Goal: Find contact information: Find contact information

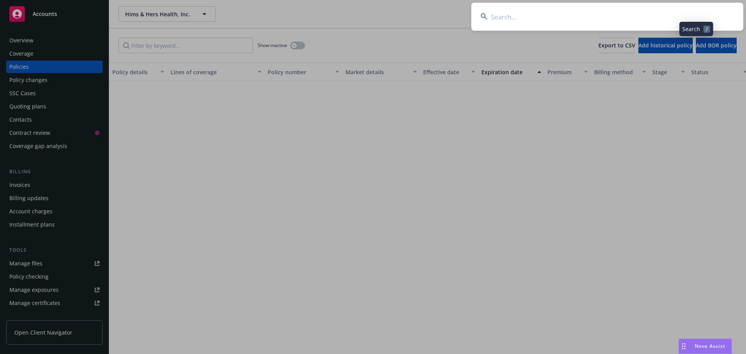
scroll to position [1049, 0]
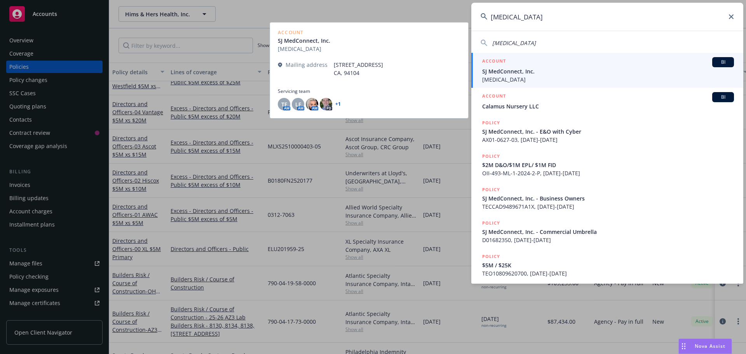
type input "[MEDICAL_DATA]"
click at [558, 73] on span "SJ MedConnect, Inc." at bounding box center [608, 71] width 252 height 8
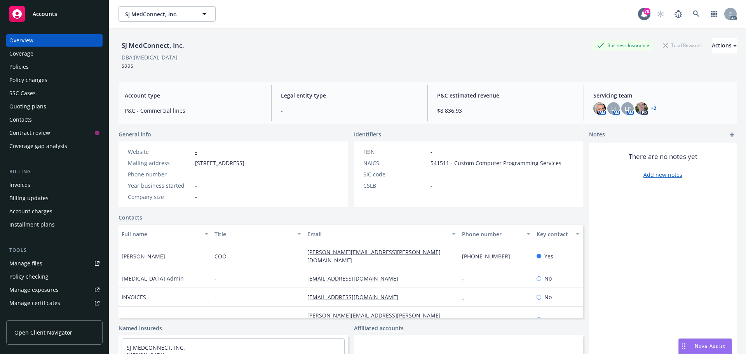
drag, startPoint x: 141, startPoint y: 261, endPoint x: 119, endPoint y: 260, distance: 21.8
click at [119, 260] on div "[PERSON_NAME]" at bounding box center [165, 256] width 93 height 26
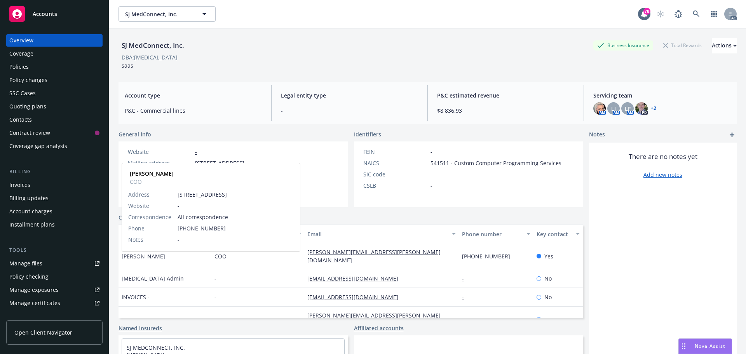
copy span "[PERSON_NAME]"
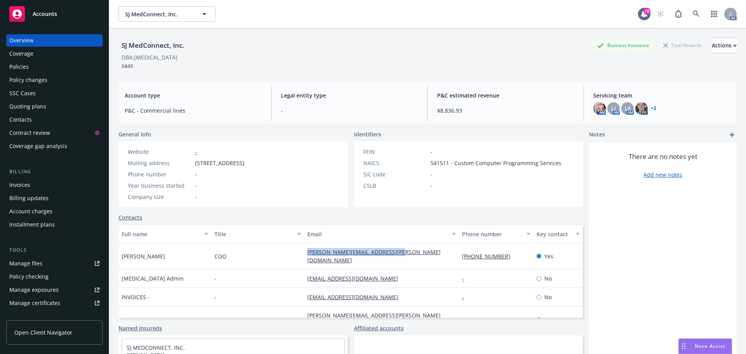
drag, startPoint x: 408, startPoint y: 258, endPoint x: 311, endPoint y: 262, distance: 97.6
click at [304, 262] on div "[PERSON_NAME][EMAIL_ADDRESS][PERSON_NAME][DOMAIN_NAME]" at bounding box center [381, 256] width 155 height 26
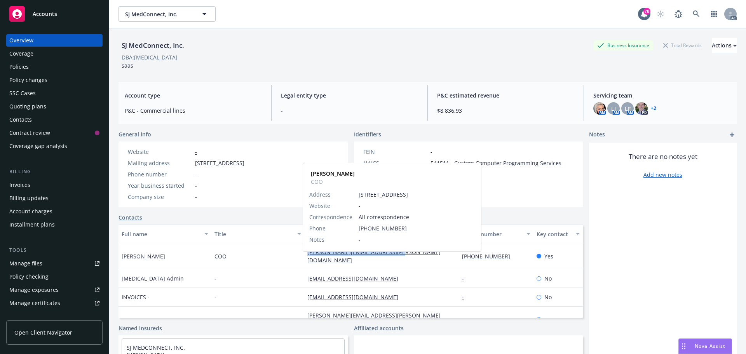
copy link "[PERSON_NAME][EMAIL_ADDRESS][PERSON_NAME][DOMAIN_NAME]"
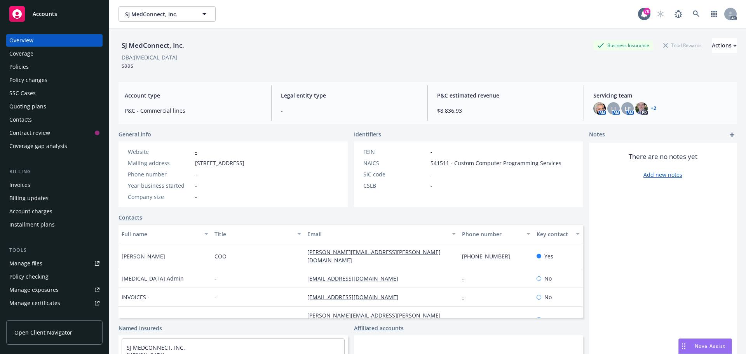
scroll to position [61, 0]
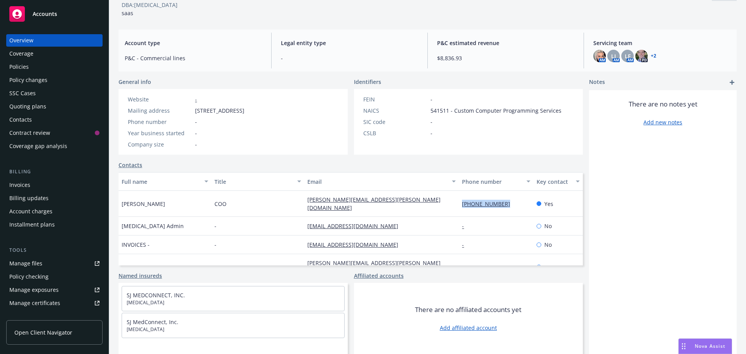
drag, startPoint x: 499, startPoint y: 200, endPoint x: 453, endPoint y: 200, distance: 45.9
click at [459, 200] on div "[PHONE_NUMBER]" at bounding box center [496, 204] width 74 height 26
copy link "[PHONE_NUMBER]"
click at [35, 69] on div "Policies" at bounding box center [54, 67] width 90 height 12
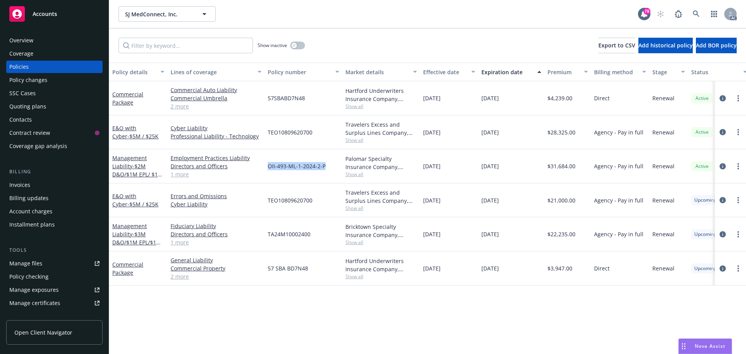
drag, startPoint x: 325, startPoint y: 166, endPoint x: 268, endPoint y: 166, distance: 56.7
click at [268, 166] on div "OII-493-ML-1-2024-2-P" at bounding box center [304, 166] width 78 height 34
copy span "OII-493-ML-1-2024-2-P"
click at [359, 172] on span "Show all" at bounding box center [381, 174] width 72 height 7
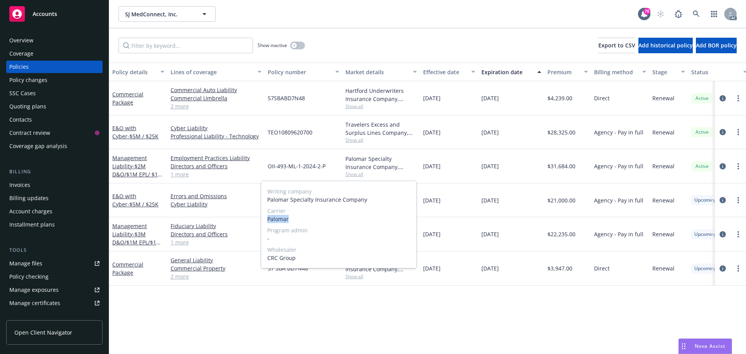
drag, startPoint x: 294, startPoint y: 220, endPoint x: 275, endPoint y: 219, distance: 18.7
click at [264, 220] on div "Writing company Palomar Specialty Insurance Company Carrier Palomar Program adm…" at bounding box center [338, 224] width 155 height 87
copy span "Palomar"
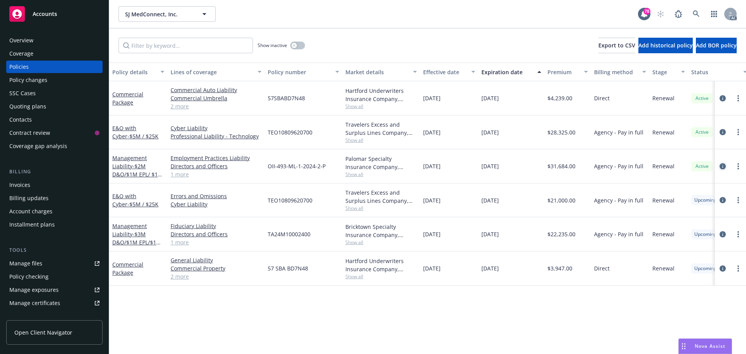
click at [725, 166] on icon "circleInformation" at bounding box center [723, 166] width 6 height 6
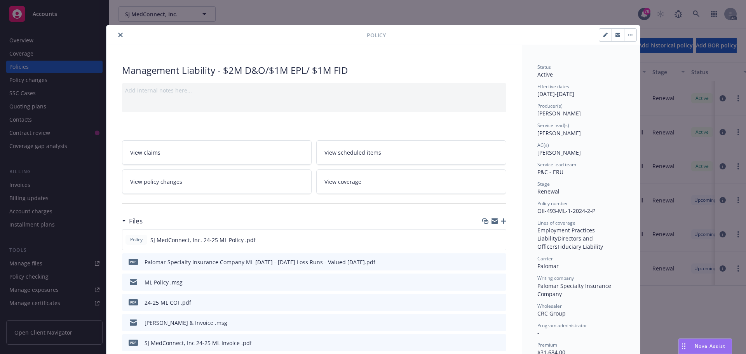
click at [118, 34] on icon "close" at bounding box center [120, 35] width 5 height 5
